Goal: Task Accomplishment & Management: Complete application form

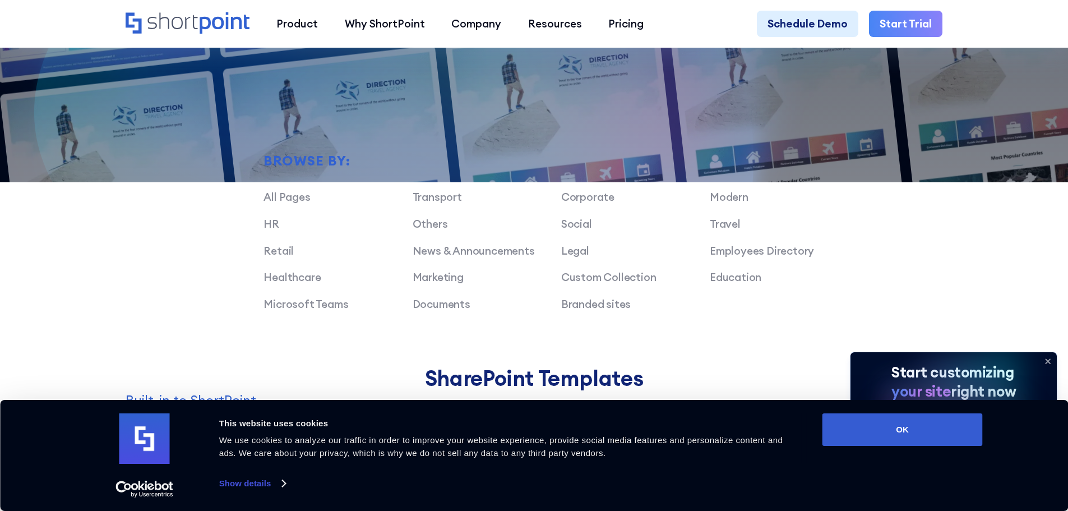
scroll to position [839, 0]
click at [734, 283] on link "Education" at bounding box center [736, 277] width 52 height 13
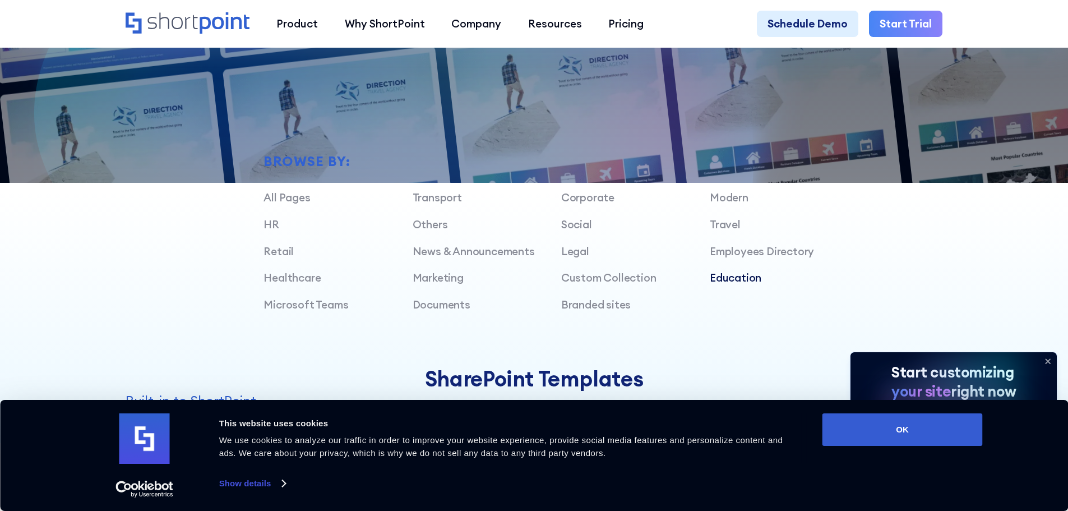
click at [732, 284] on link "Education" at bounding box center [736, 277] width 52 height 13
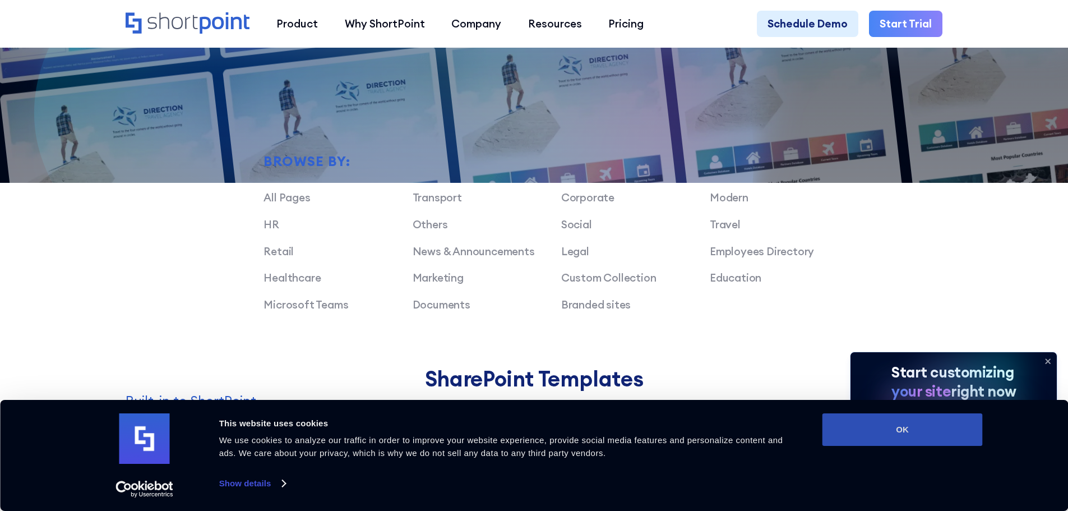
click at [935, 421] on button "OK" at bounding box center [903, 429] width 160 height 33
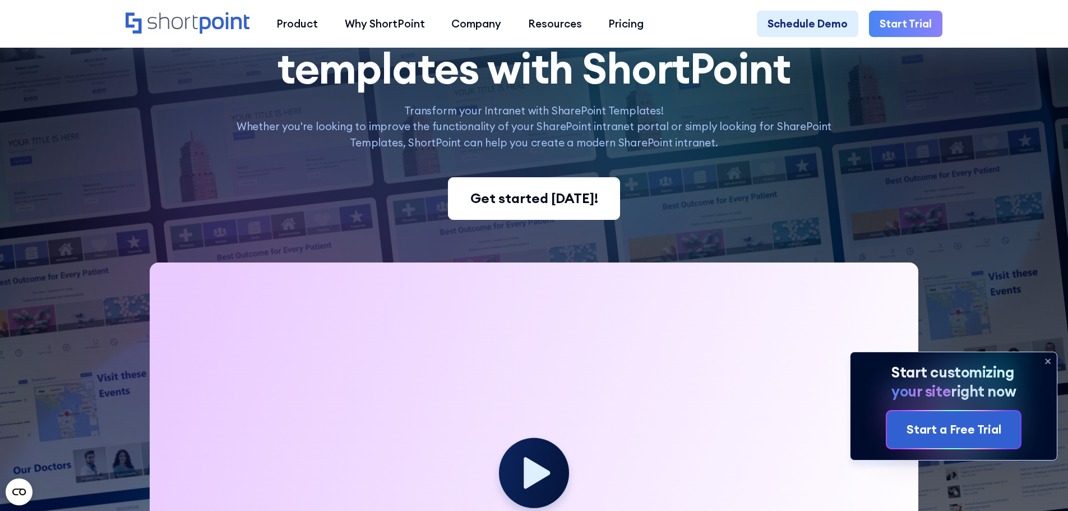
scroll to position [167, 0]
click at [552, 202] on div "Get started today!" at bounding box center [534, 198] width 128 height 20
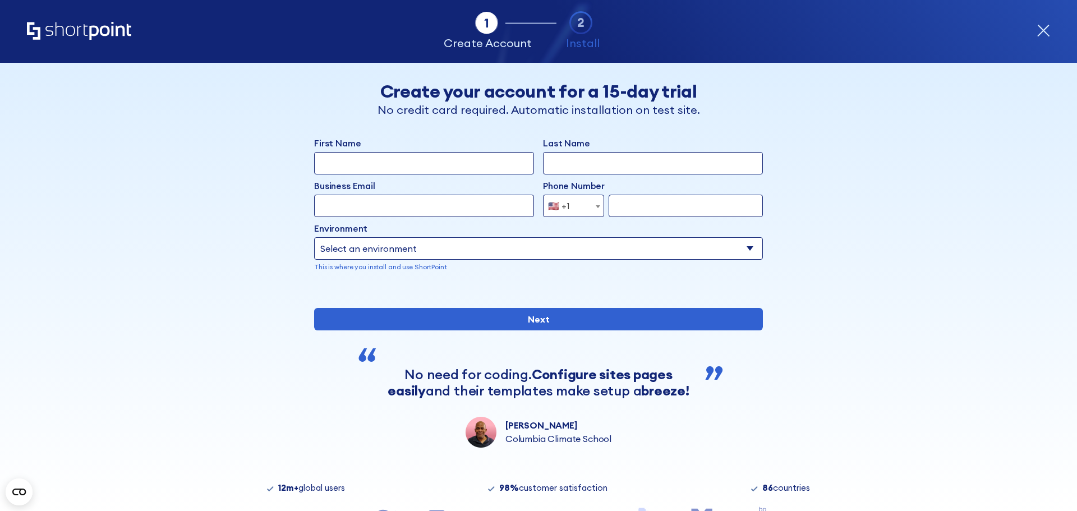
click at [425, 158] on input "First Name" at bounding box center [424, 163] width 220 height 22
type input "[PERSON_NAME]"
type input "Azis"
type input "[EMAIL_ADDRESS][DOMAIN_NAME]"
type input "2487104288"
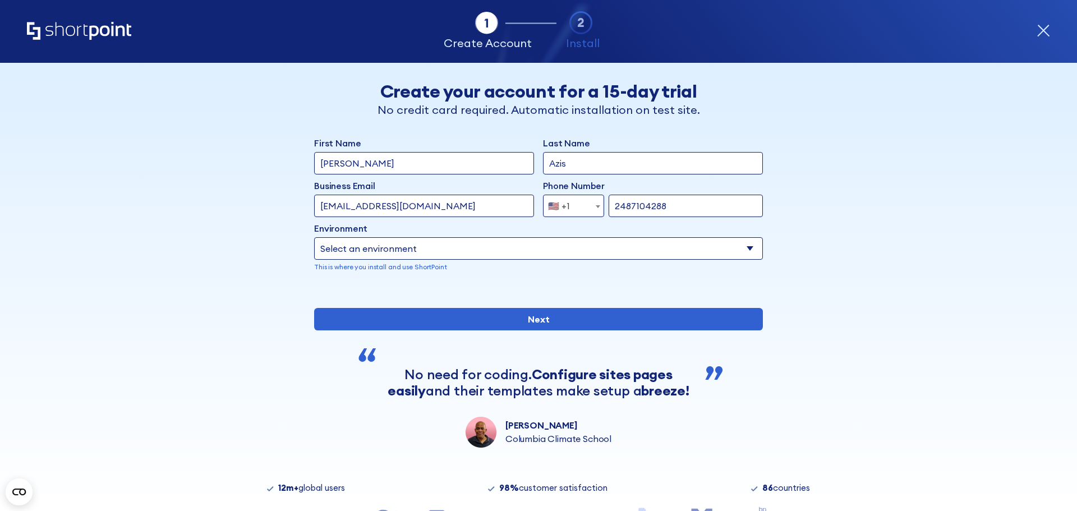
click at [426, 202] on input "[EMAIL_ADDRESS][DOMAIN_NAME]" at bounding box center [424, 206] width 220 height 22
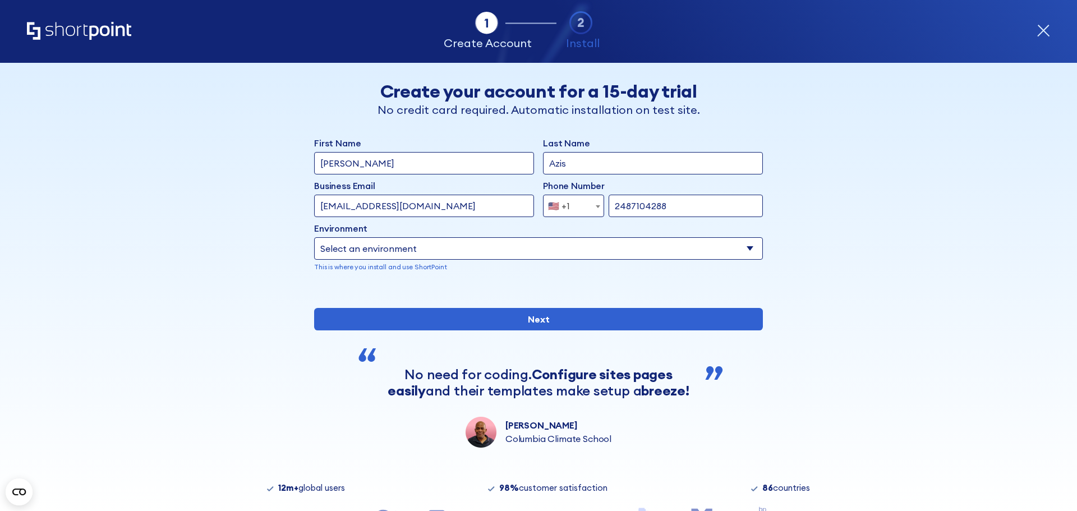
click at [426, 202] on input "[EMAIL_ADDRESS][DOMAIN_NAME]" at bounding box center [424, 206] width 220 height 22
type input "[EMAIL_ADDRESS][DOMAIN_NAME]"
click at [467, 252] on select "Select an environment Microsoft 365 SharePoint Online SharePoint 2019 (On-Premi…" at bounding box center [538, 248] width 449 height 22
select select "Microsoft 365"
click at [314, 237] on select "Select an environment Microsoft 365 SharePoint Online SharePoint 2019 (On-Premi…" at bounding box center [538, 248] width 449 height 22
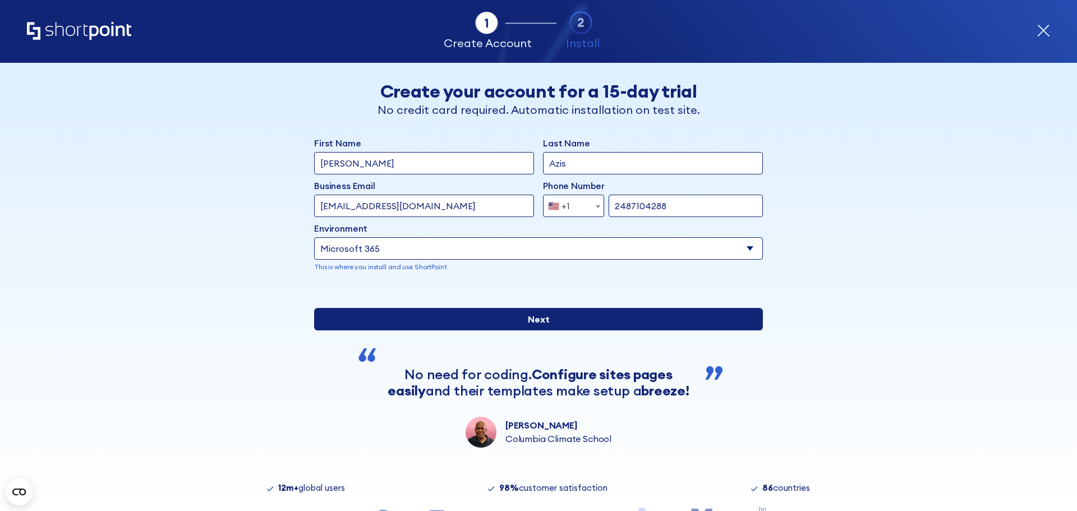
click at [553, 330] on input "Next" at bounding box center [538, 319] width 449 height 22
